Goal: Use online tool/utility: Utilize a website feature to perform a specific function

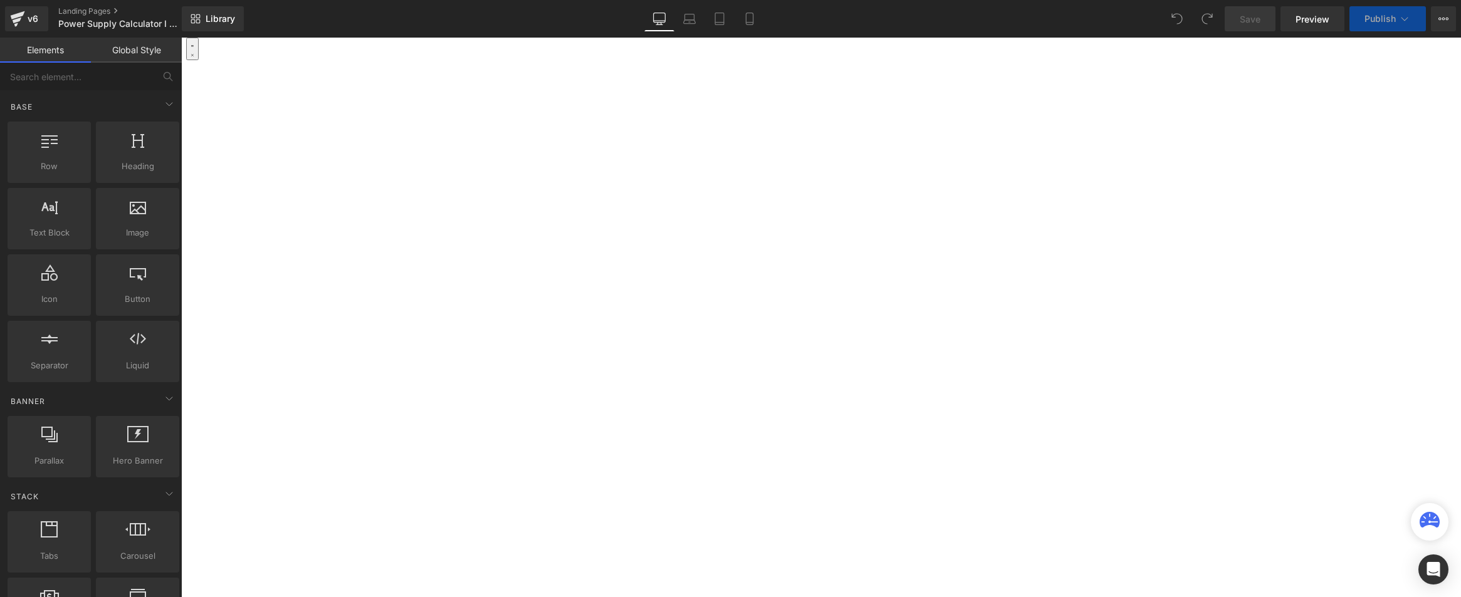
scroll to position [267, 0]
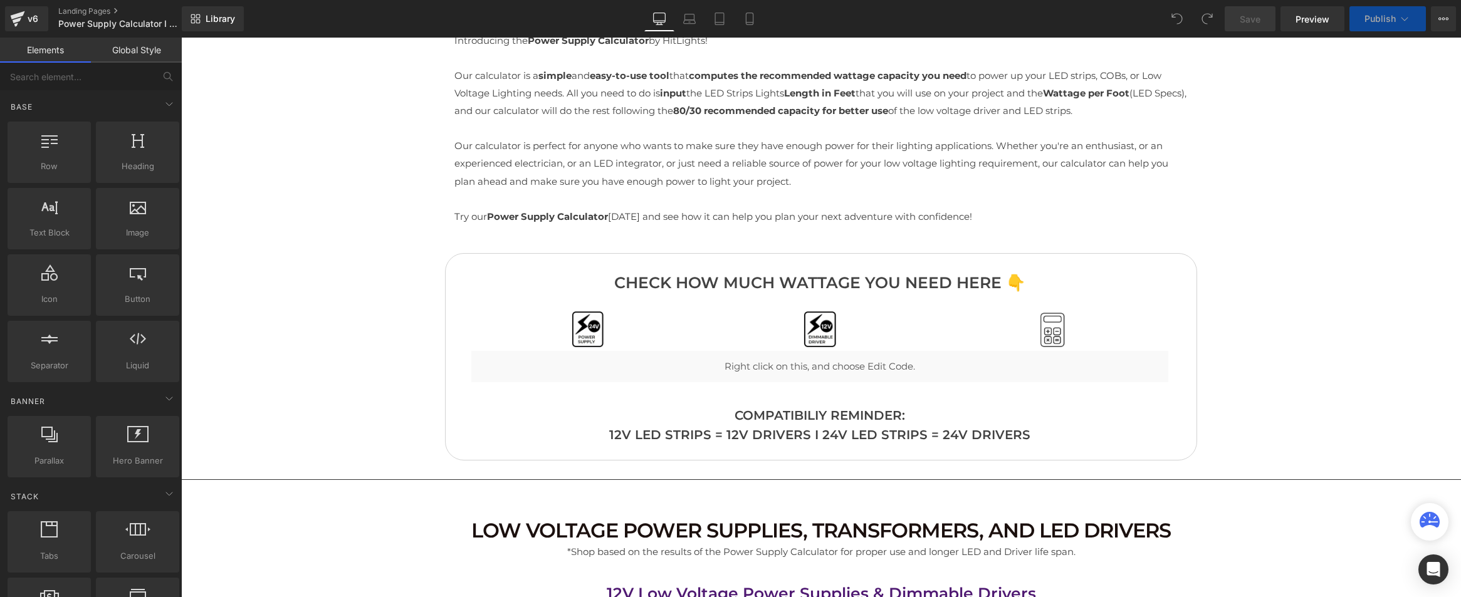
click at [181, 38] on div at bounding box center [181, 38] width 0 height 0
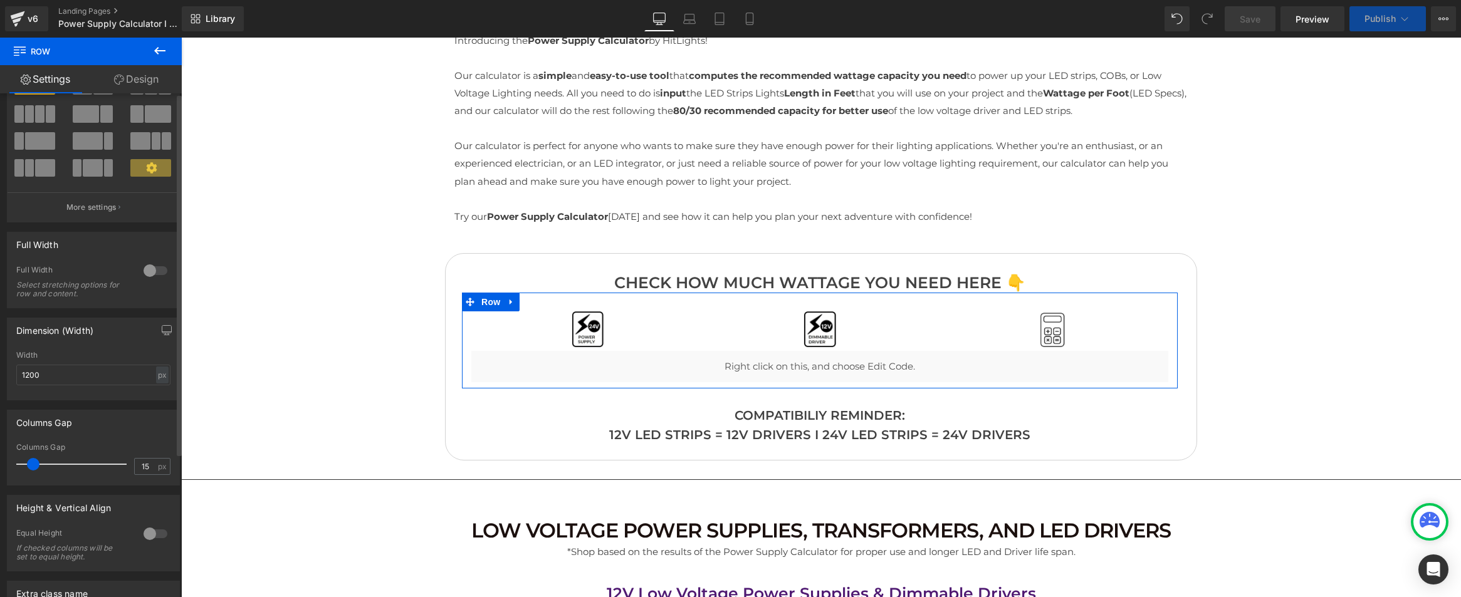
scroll to position [0, 0]
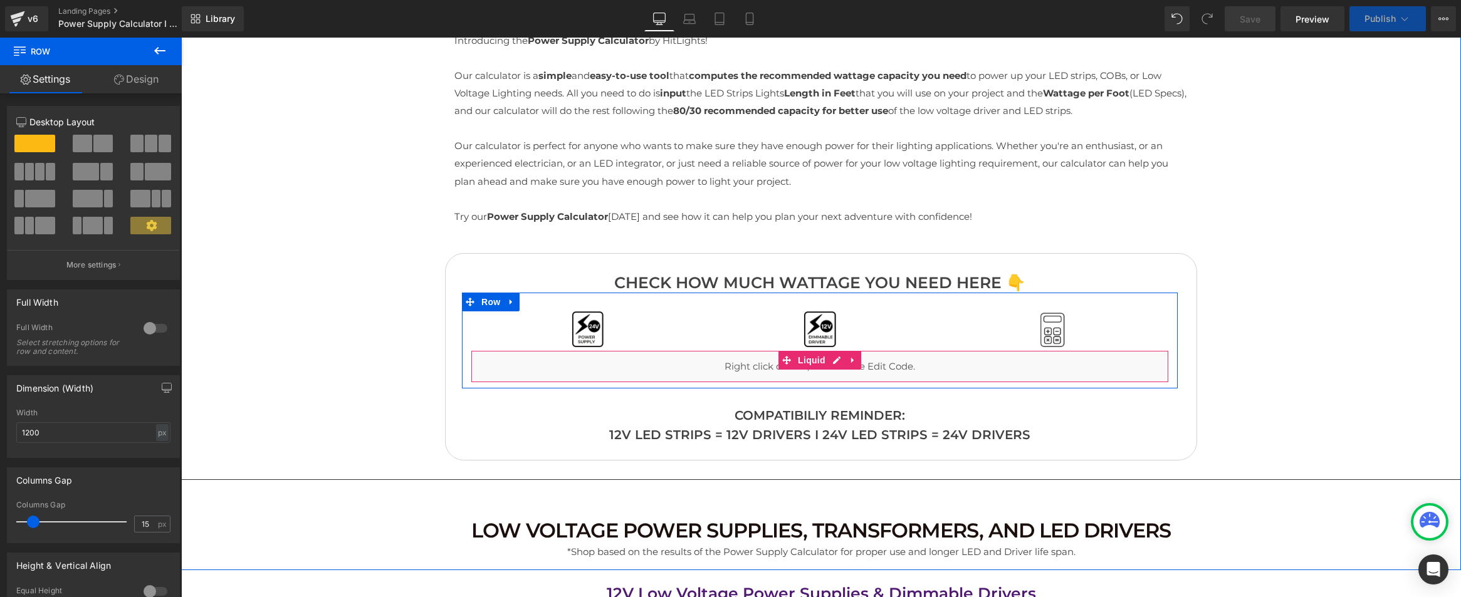
click at [797, 370] on div "Liquid" at bounding box center [819, 366] width 697 height 31
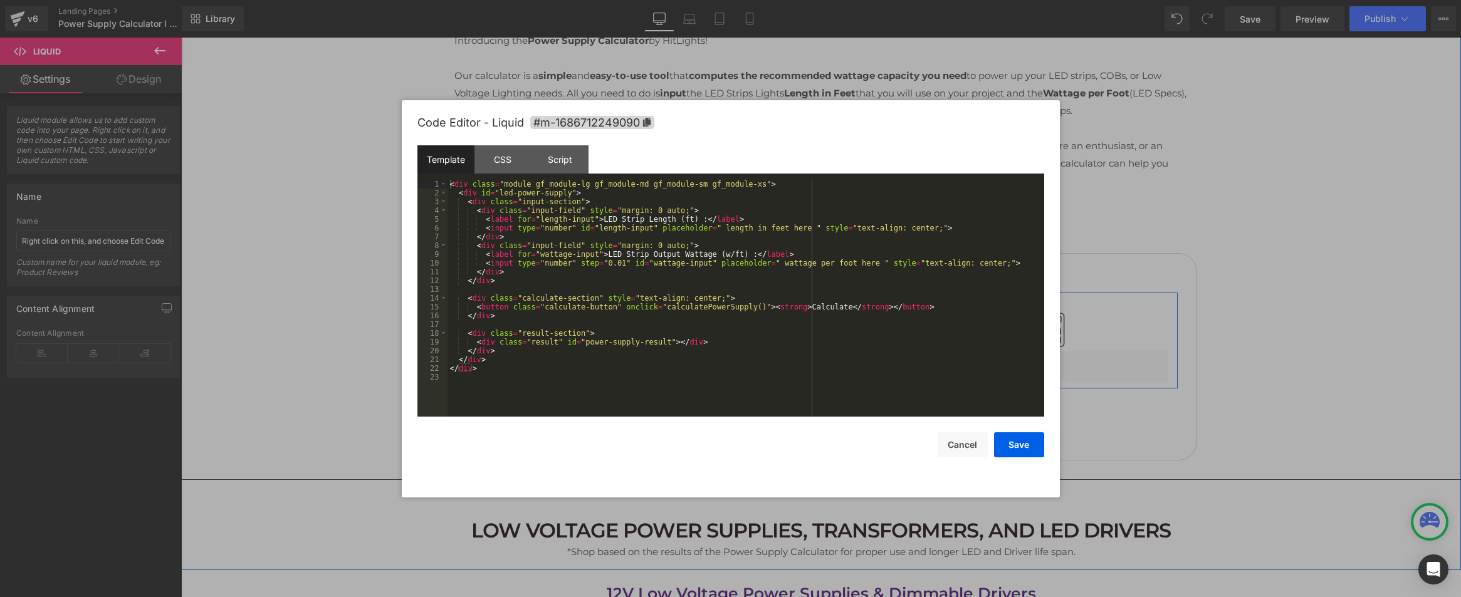
click at [837, 360] on div "Liquid" at bounding box center [819, 366] width 697 height 31
click at [506, 163] on div "CSS" at bounding box center [503, 159] width 57 height 28
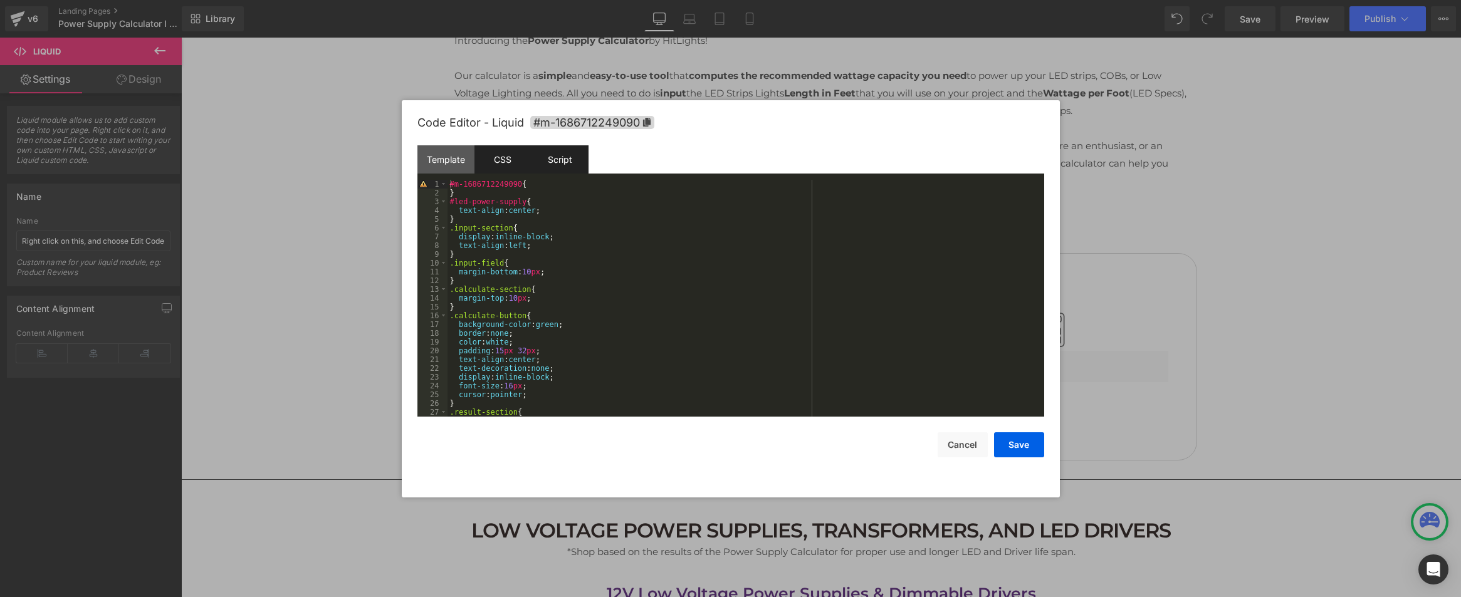
click at [546, 160] on div "Script" at bounding box center [560, 159] width 57 height 28
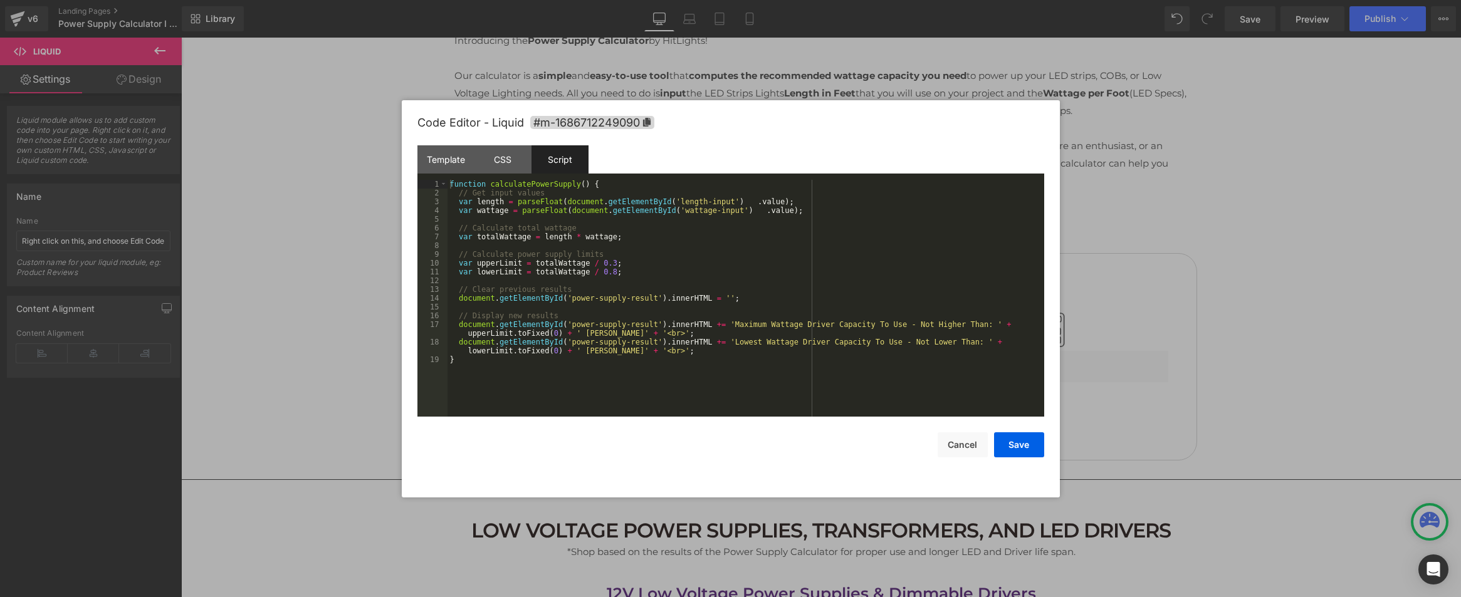
click at [495, 336] on div "function calculatePowerSupply ( ) { // Get input values var length = parseFloat…" at bounding box center [746, 307] width 597 height 254
click at [493, 333] on div "function calculatePowerSupply ( ) { // Get input values var length = parseFloat…" at bounding box center [746, 307] width 597 height 254
click at [452, 157] on div "Template" at bounding box center [445, 159] width 57 height 28
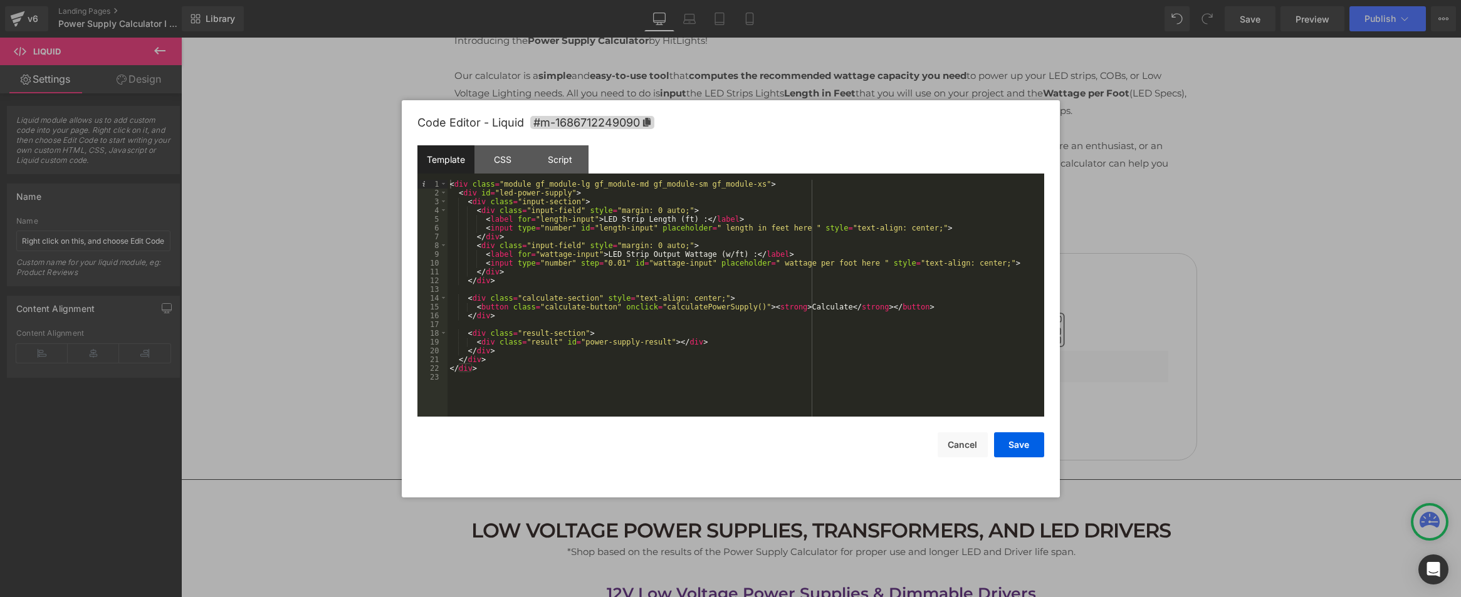
click at [562, 317] on div "< div class = "module gf_module-lg gf_module-md gf_module-sm gf_module-xs" > < …" at bounding box center [746, 307] width 597 height 254
click at [493, 152] on div "CSS" at bounding box center [503, 159] width 57 height 28
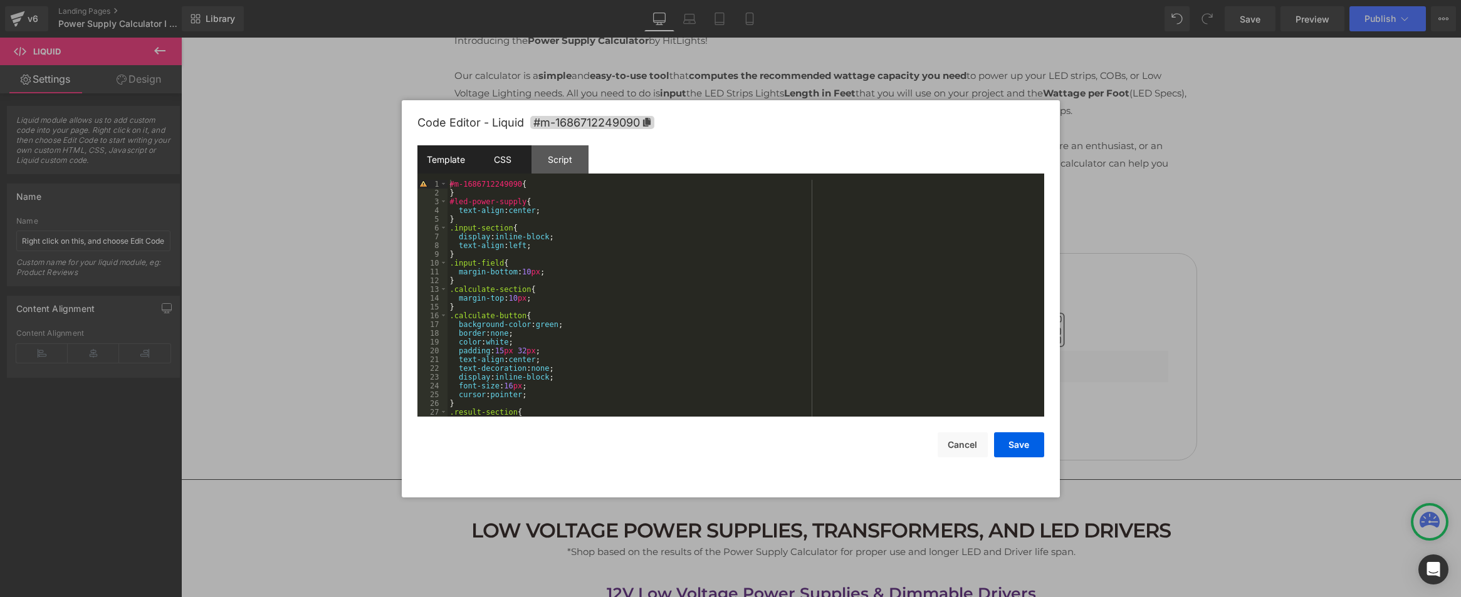
click at [439, 149] on div "Template" at bounding box center [445, 159] width 57 height 28
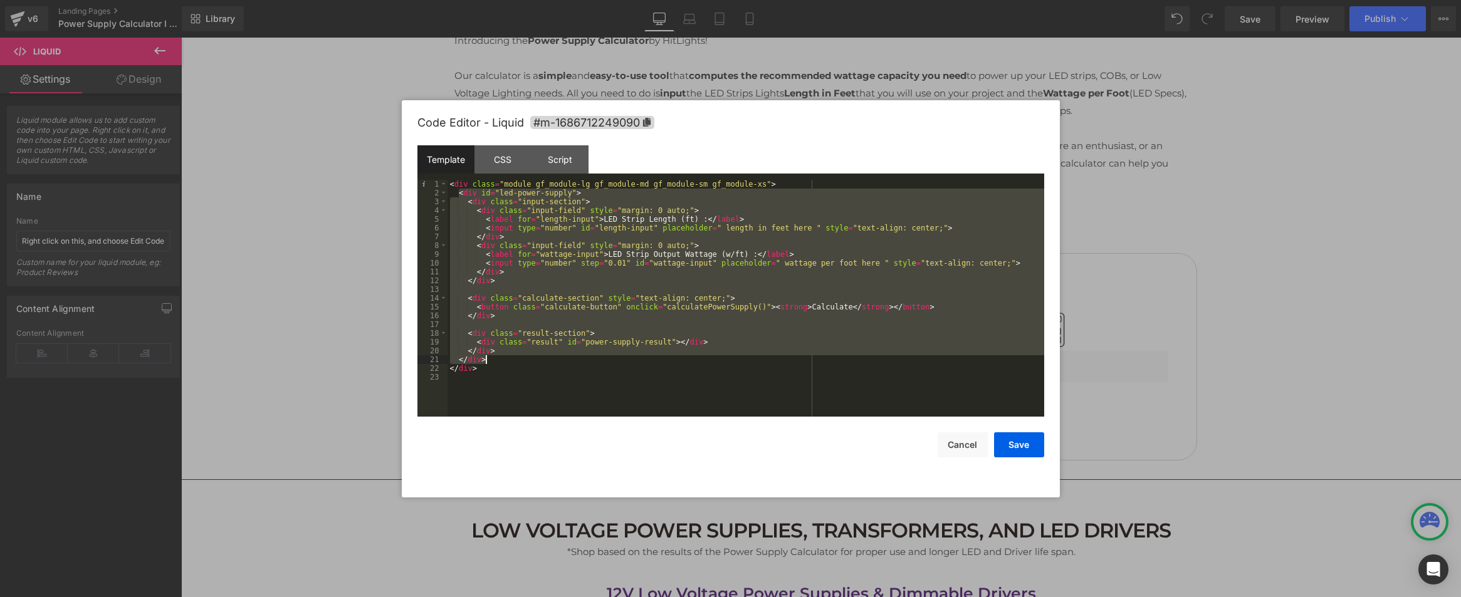
drag, startPoint x: 458, startPoint y: 194, endPoint x: 502, endPoint y: 358, distance: 169.6
click at [502, 358] on div "< div class = "module gf_module-lg gf_module-md gf_module-sm gf_module-xs" > < …" at bounding box center [746, 307] width 597 height 254
click at [505, 170] on div "CSS" at bounding box center [503, 159] width 57 height 28
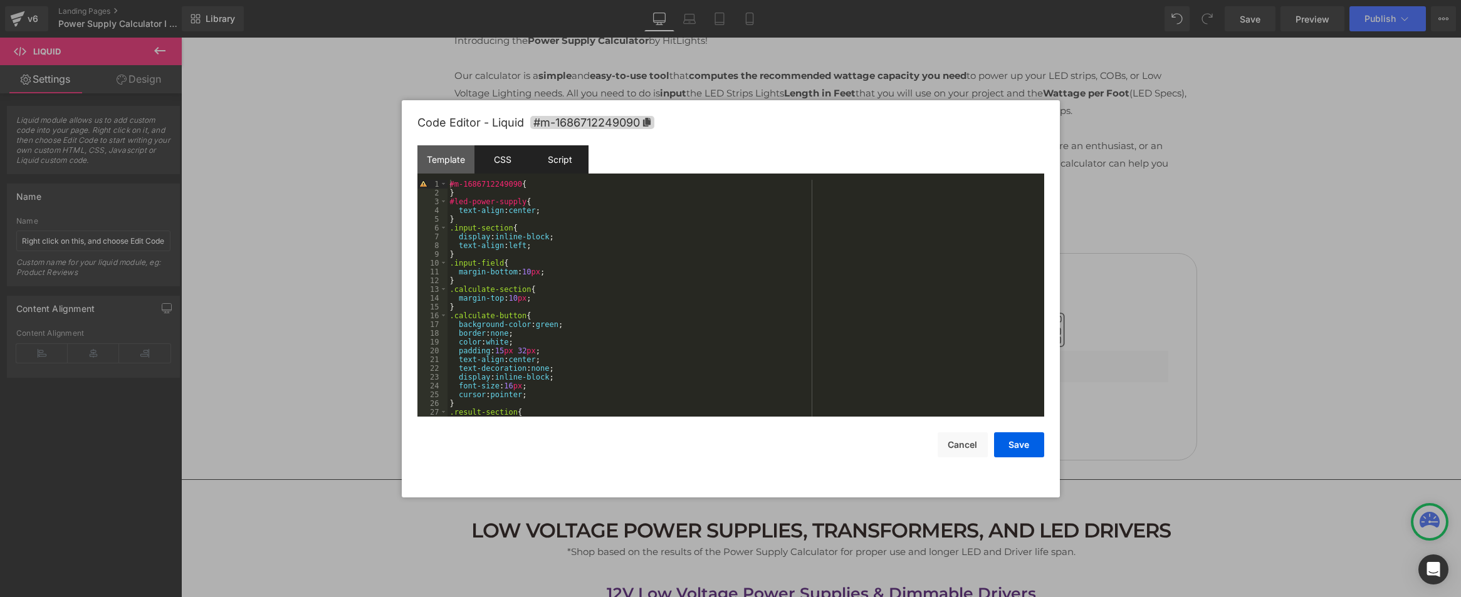
click at [555, 160] on div "Script" at bounding box center [560, 159] width 57 height 28
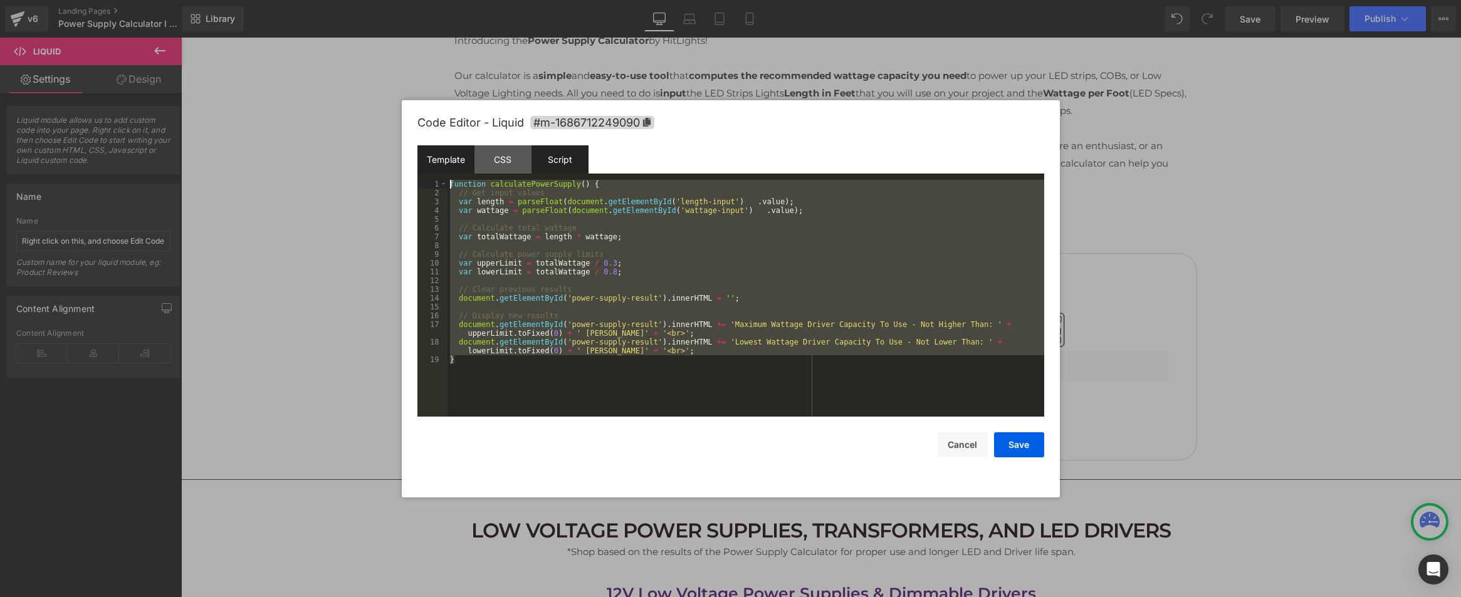
drag, startPoint x: 459, startPoint y: 358, endPoint x: 427, endPoint y: 153, distance: 207.5
click at [427, 153] on div "Template CSS Script Data 1 2 3 4 5 6 7 8 9 10 11 12 13 14 15 16 17 18 19 20 21 …" at bounding box center [730, 280] width 627 height 271
click at [544, 184] on div "function calculatePowerSupply ( ) { // Get input values var length = parseFloat…" at bounding box center [746, 298] width 597 height 237
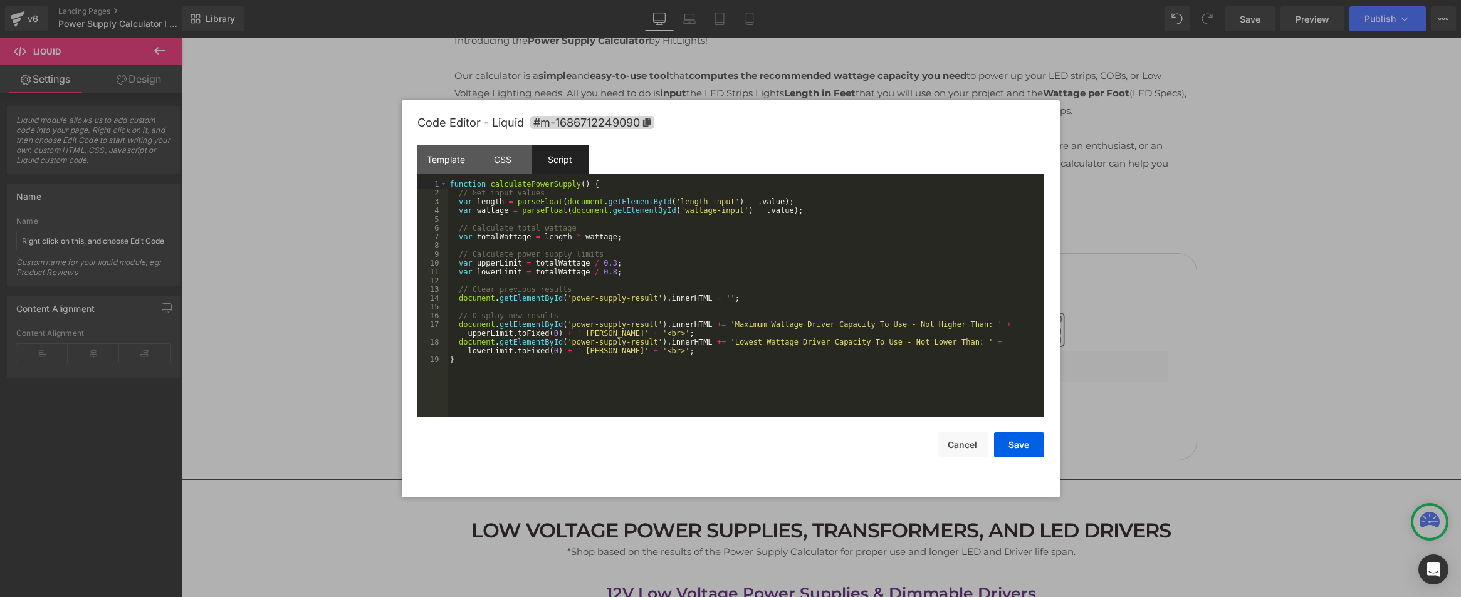
click at [520, 186] on div "function calculatePowerSupply ( ) { // Get input values var length = parseFloat…" at bounding box center [746, 307] width 597 height 254
click at [436, 154] on div "Template" at bounding box center [445, 159] width 57 height 28
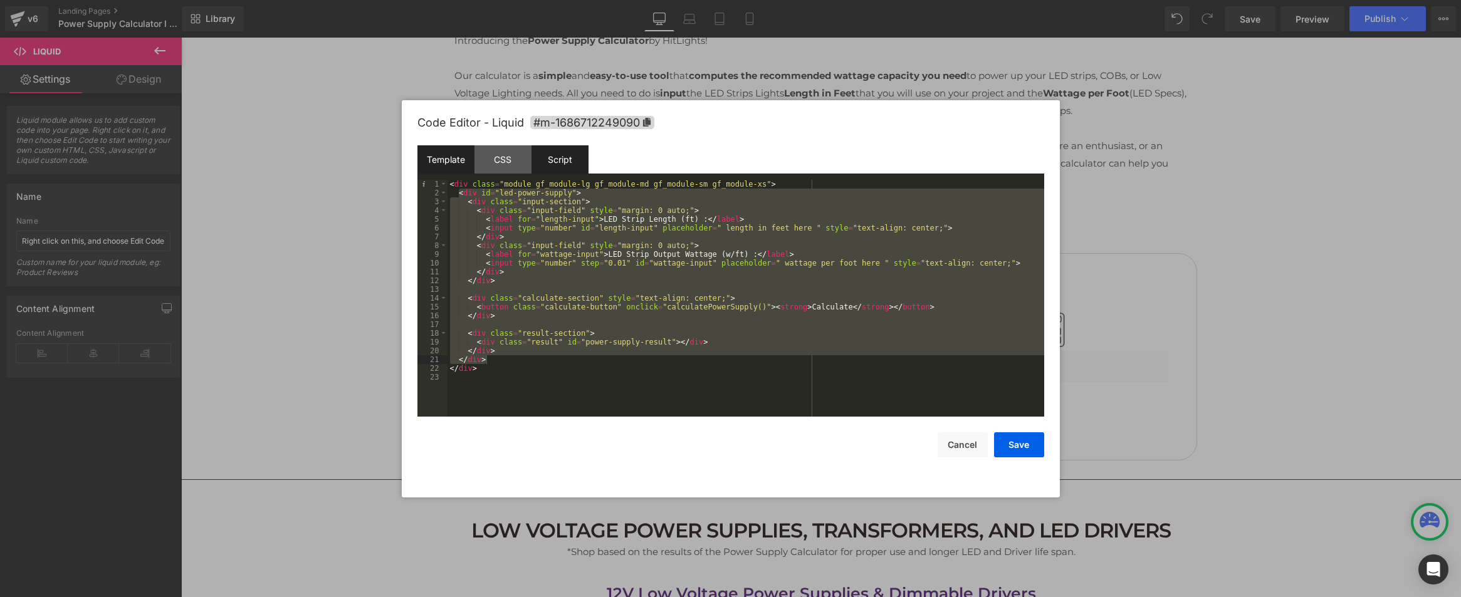
click at [553, 162] on div "Script" at bounding box center [560, 159] width 57 height 28
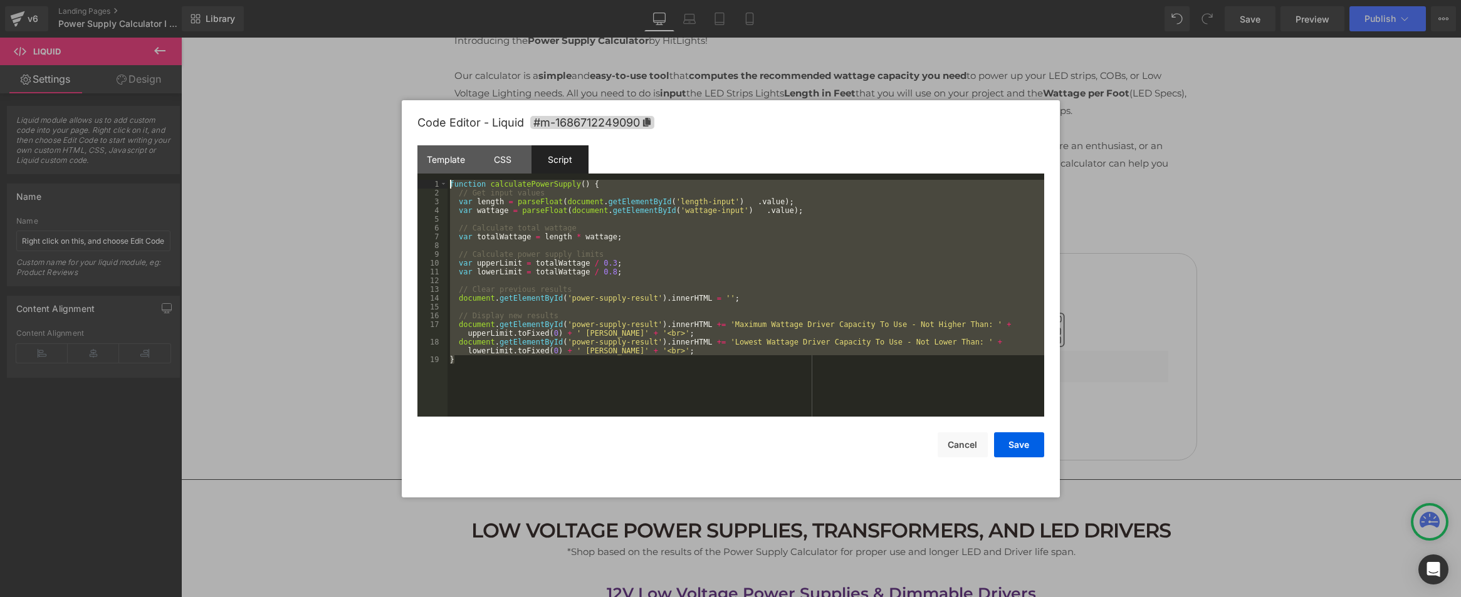
drag, startPoint x: 454, startPoint y: 347, endPoint x: 423, endPoint y: 179, distance: 171.5
click at [423, 180] on pre "1 2 3 4 5 6 7 8 9 10 11 12 13 14 15 16 17 18 19 function calculatePowerSupply (…" at bounding box center [730, 298] width 627 height 237
click at [955, 444] on button "Cancel" at bounding box center [963, 445] width 50 height 25
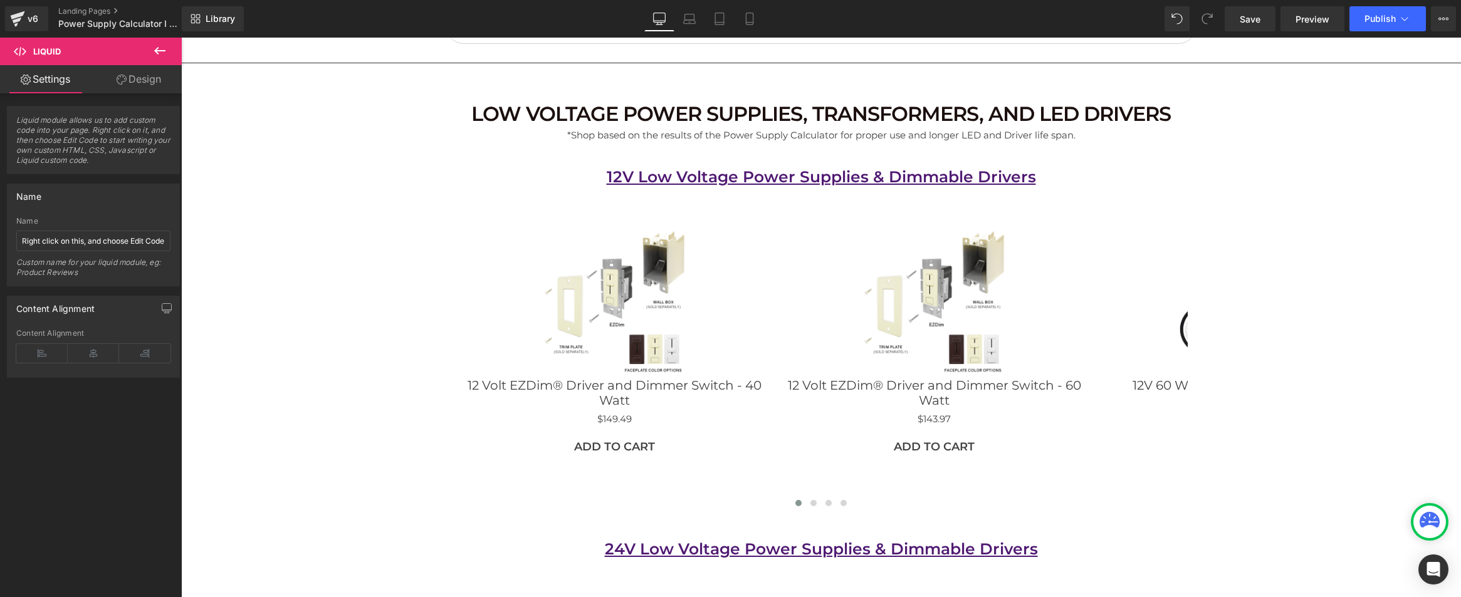
scroll to position [681, 0]
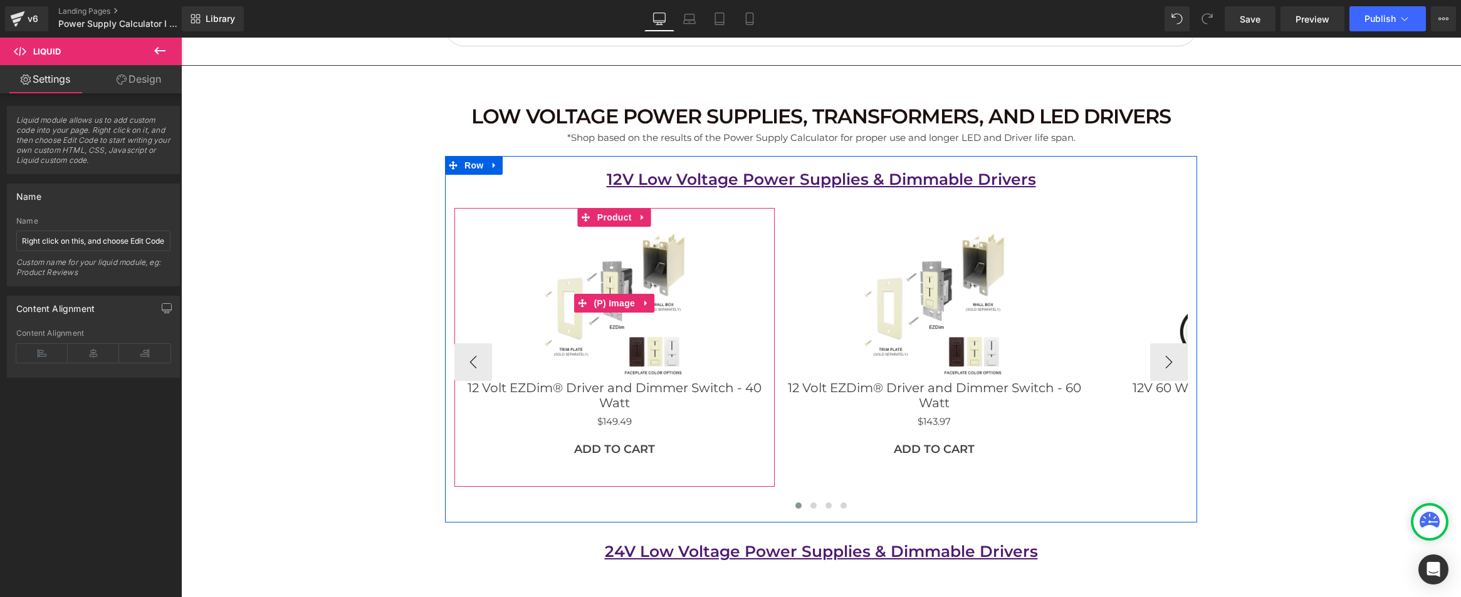
click at [556, 352] on img at bounding box center [615, 304] width 154 height 154
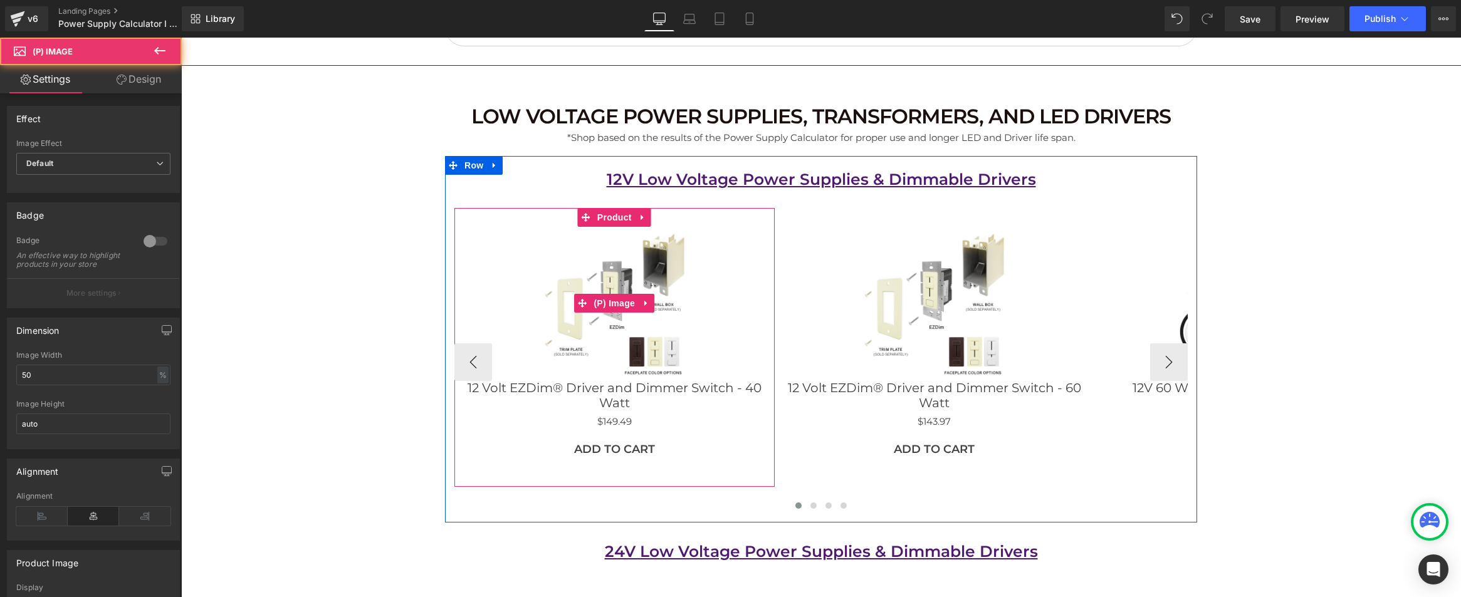
scroll to position [682, 0]
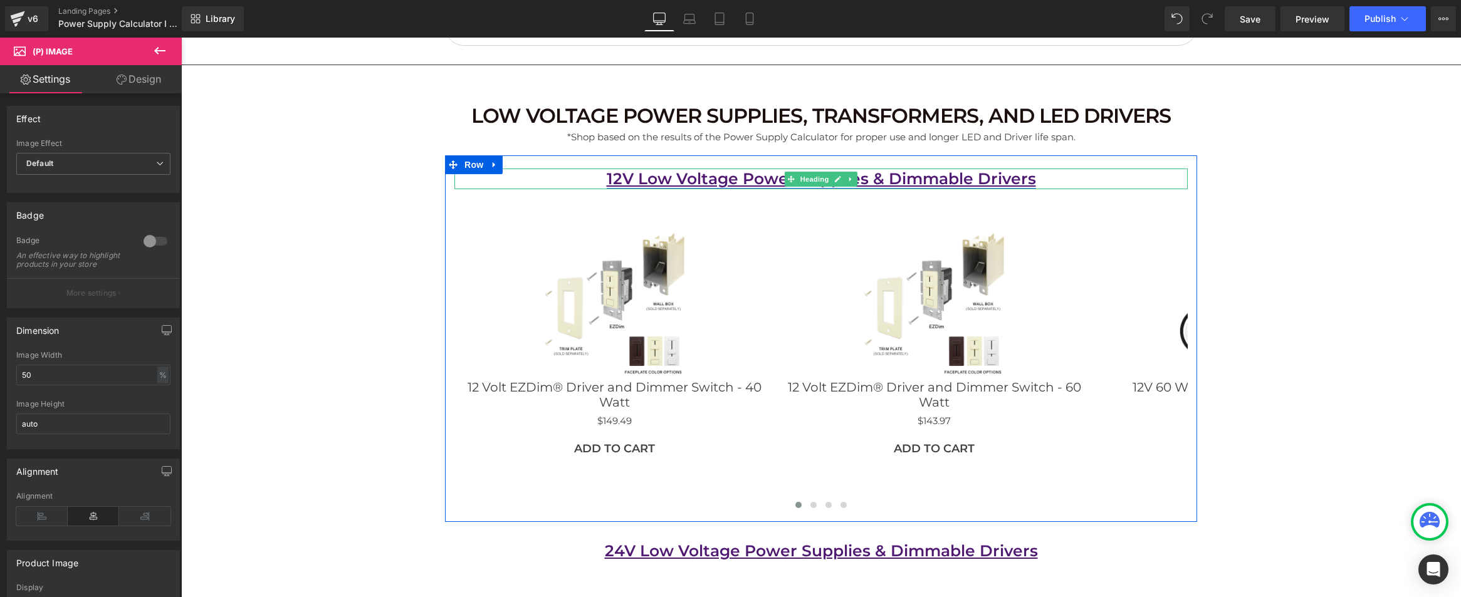
click at [783, 181] on link "12V Low Voltage Power Supplies & Dimmable Drivers" at bounding box center [821, 178] width 429 height 19
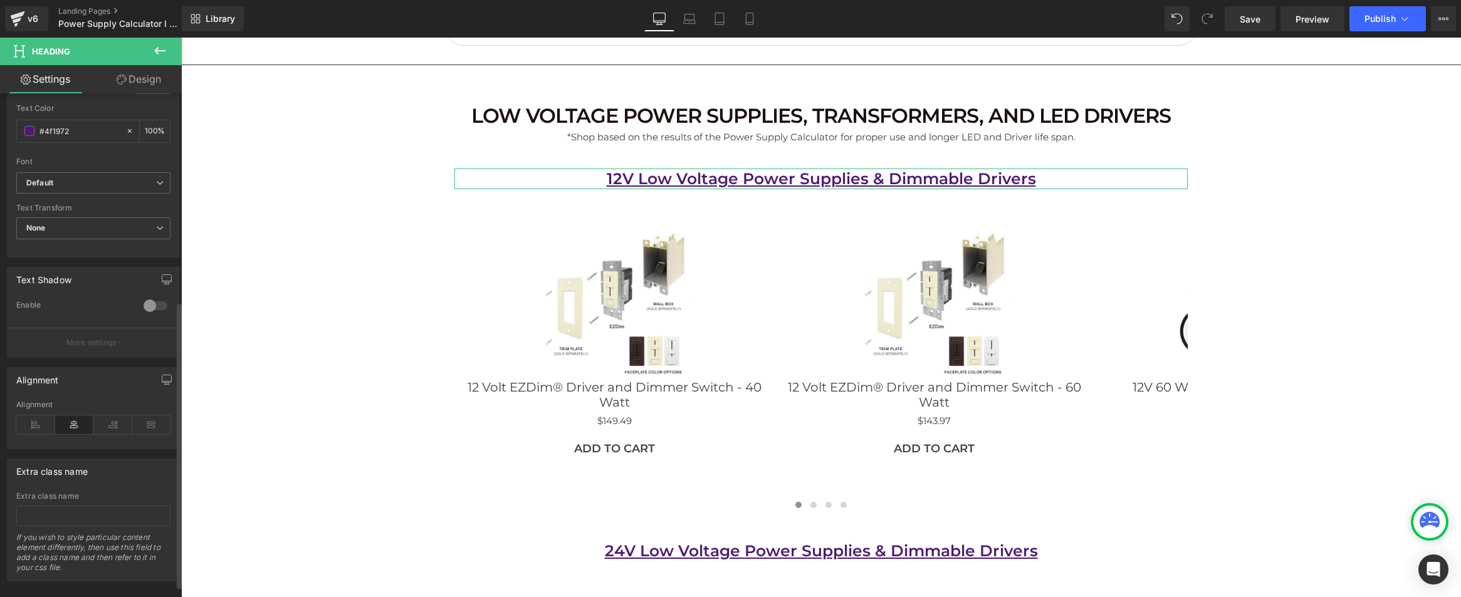
scroll to position [386, 0]
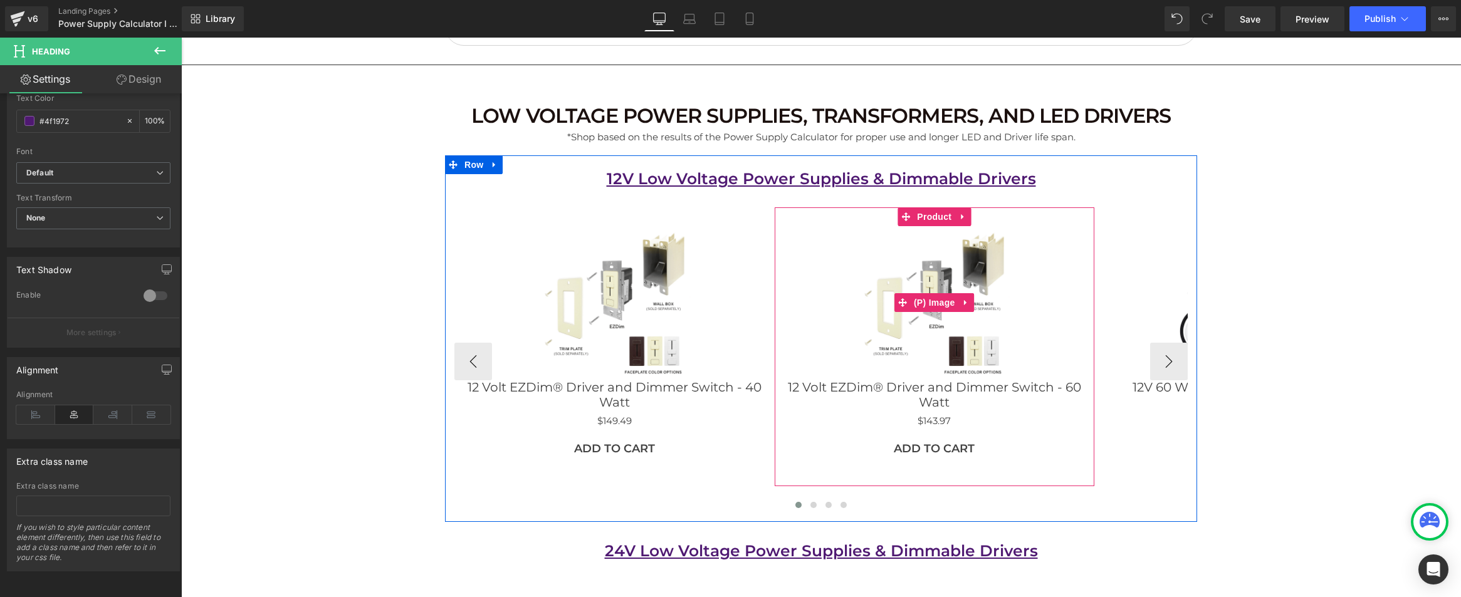
click at [875, 286] on img at bounding box center [935, 303] width 154 height 154
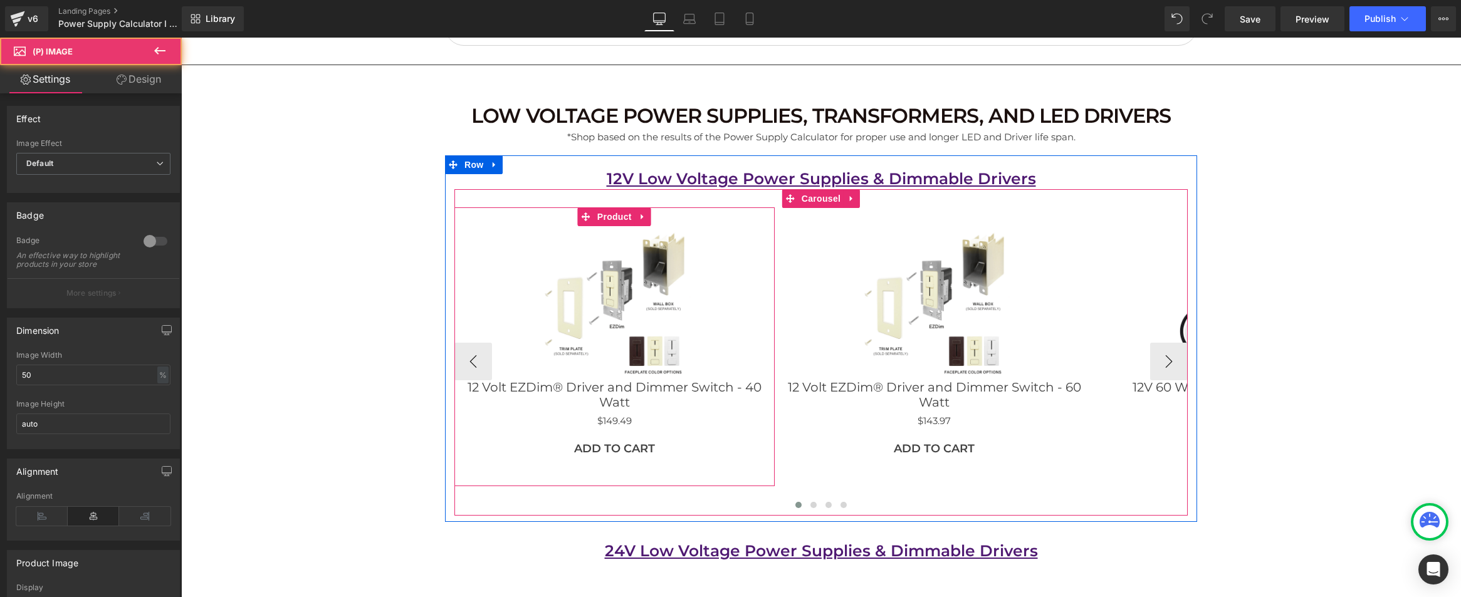
click at [575, 216] on div "Sale Off (P) Image 12 Volt EZDim® Driver and Dimmer Switch - 40 Watt (P) Title …" at bounding box center [614, 346] width 320 height 279
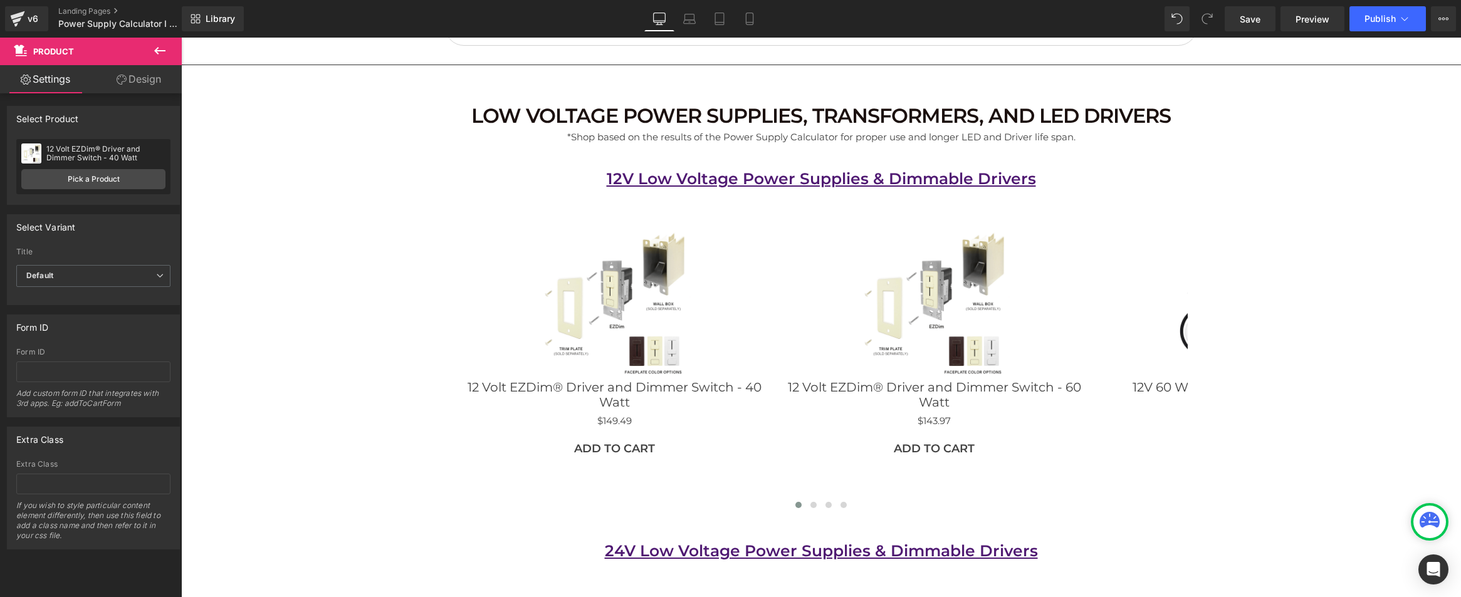
click at [175, 48] on button at bounding box center [160, 52] width 44 height 28
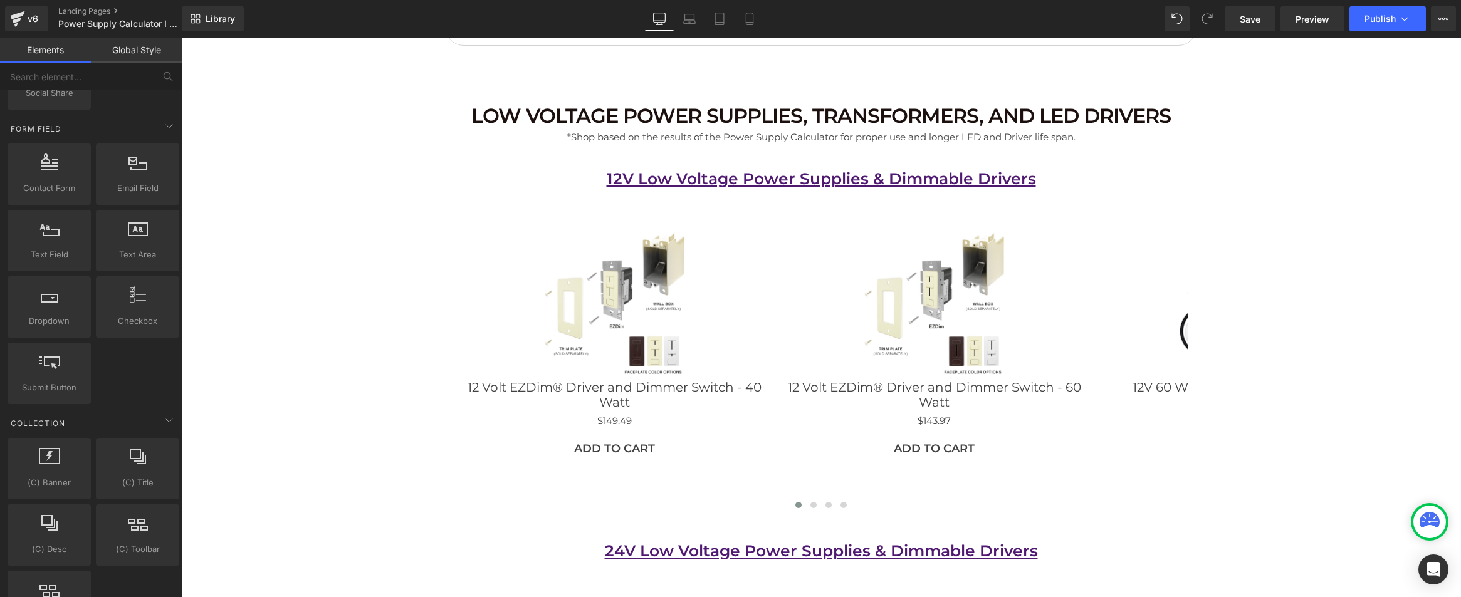
scroll to position [2259, 0]
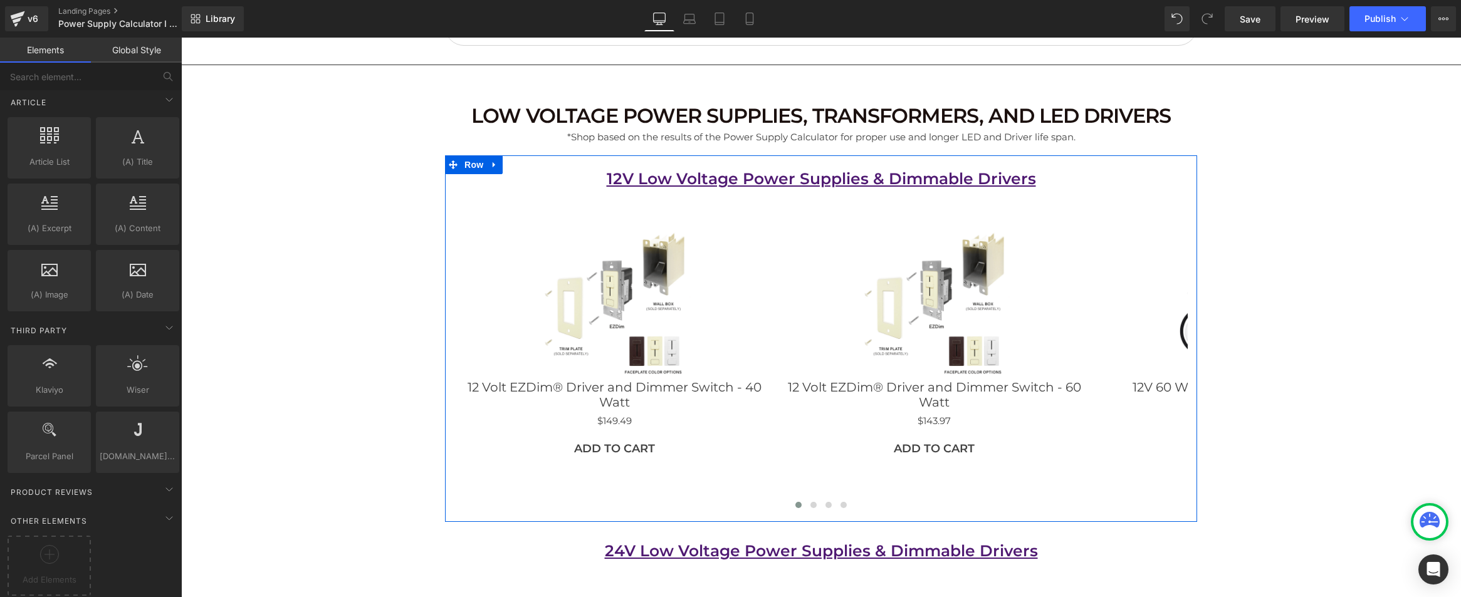
click at [181, 38] on div at bounding box center [181, 38] width 0 height 0
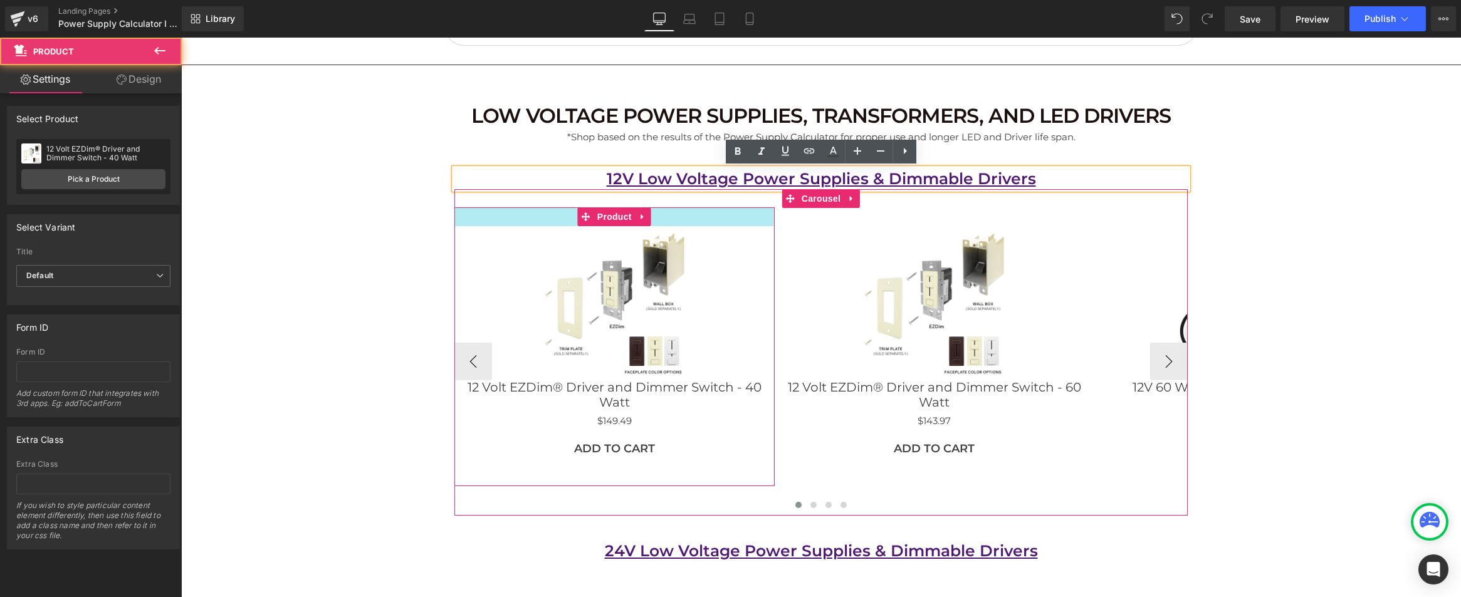
click at [525, 223] on div at bounding box center [614, 216] width 320 height 19
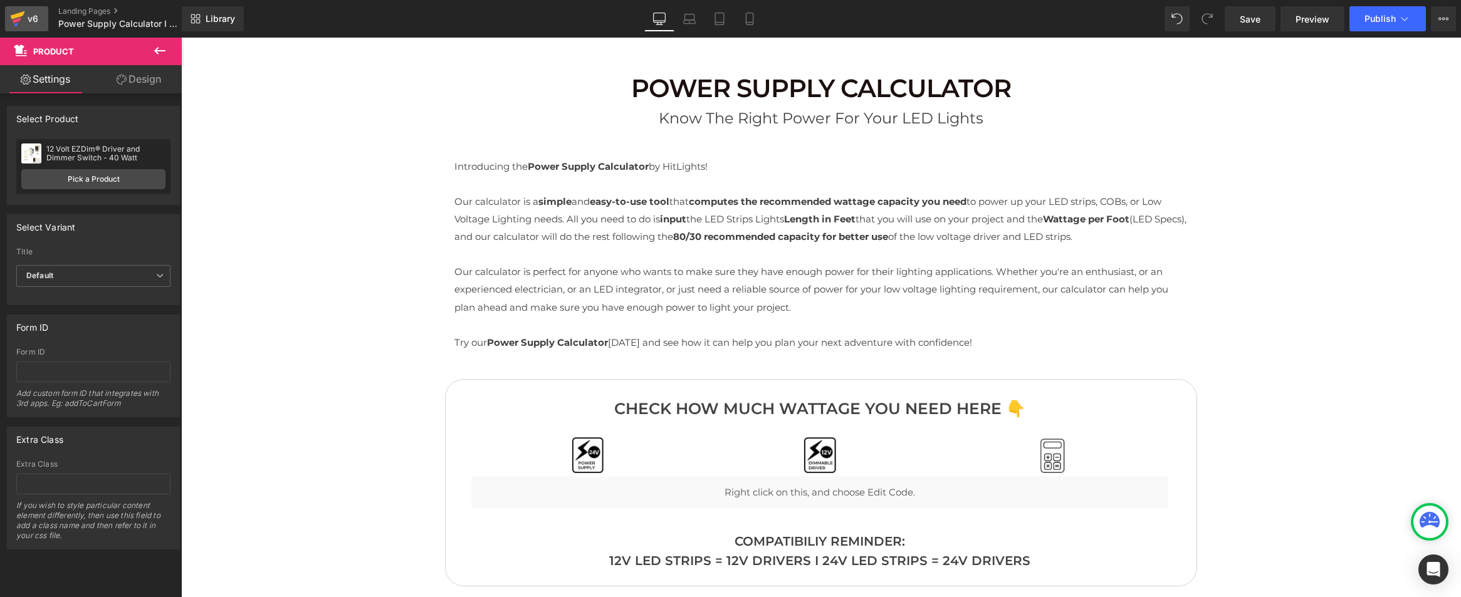
scroll to position [133, 0]
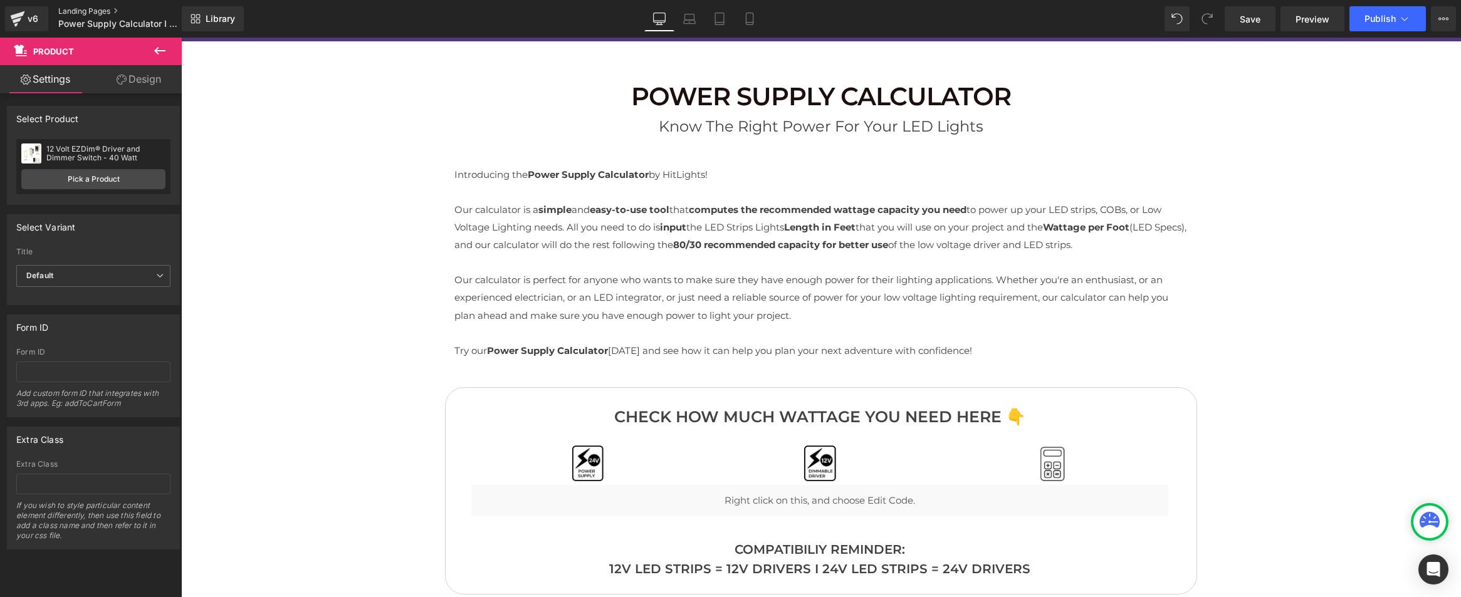
click at [105, 9] on link "Landing Pages" at bounding box center [130, 11] width 144 height 10
